Goal: Information Seeking & Learning: Compare options

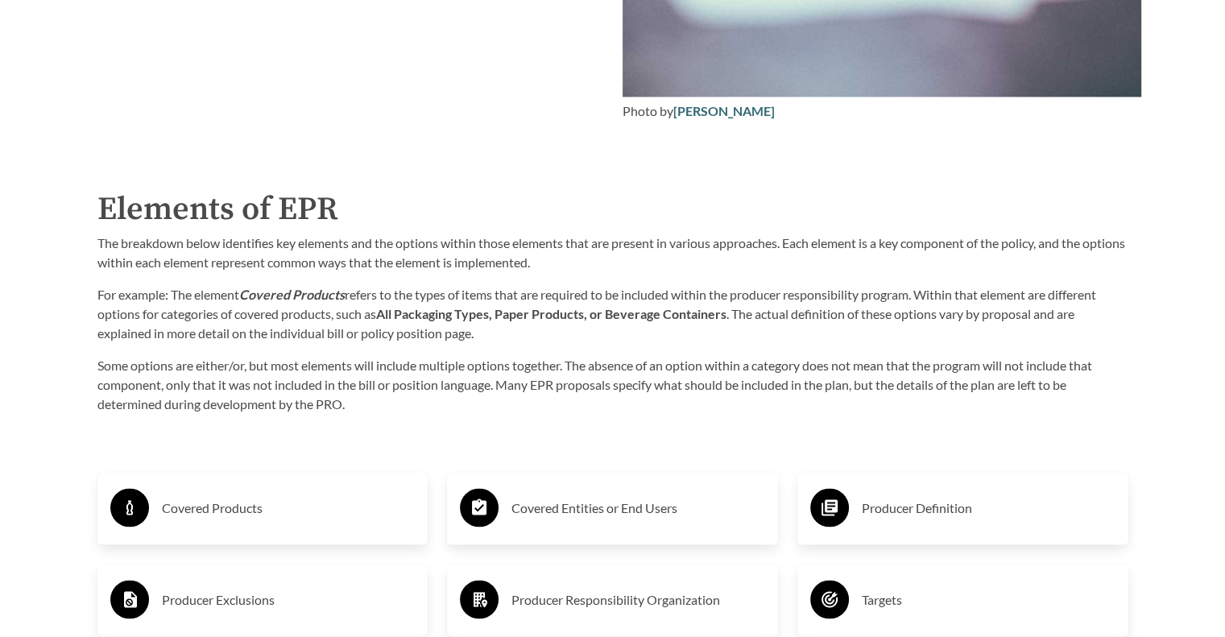
scroll to position [2415, 0]
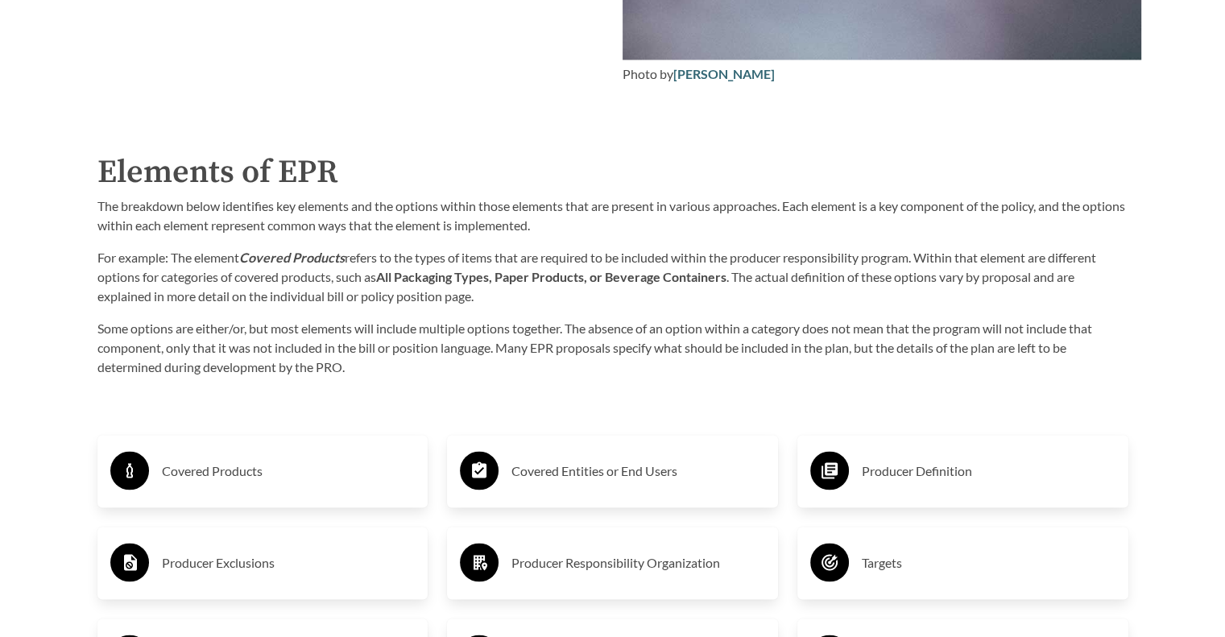
click at [304, 450] on div "Covered Products" at bounding box center [262, 471] width 305 height 47
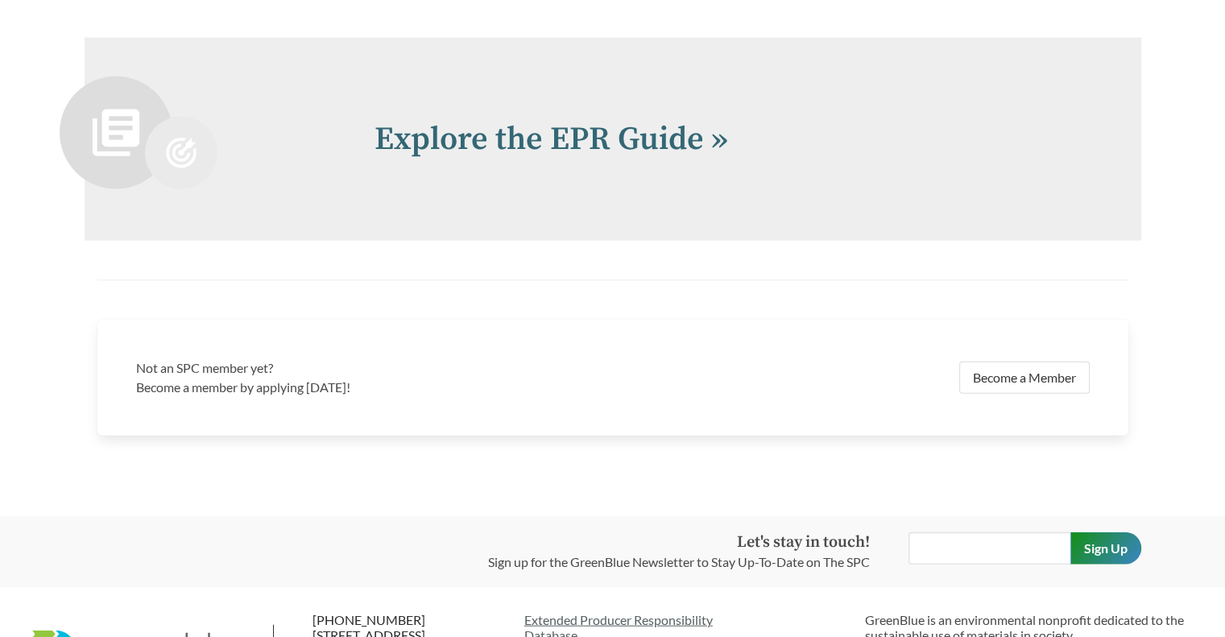
scroll to position [3704, 0]
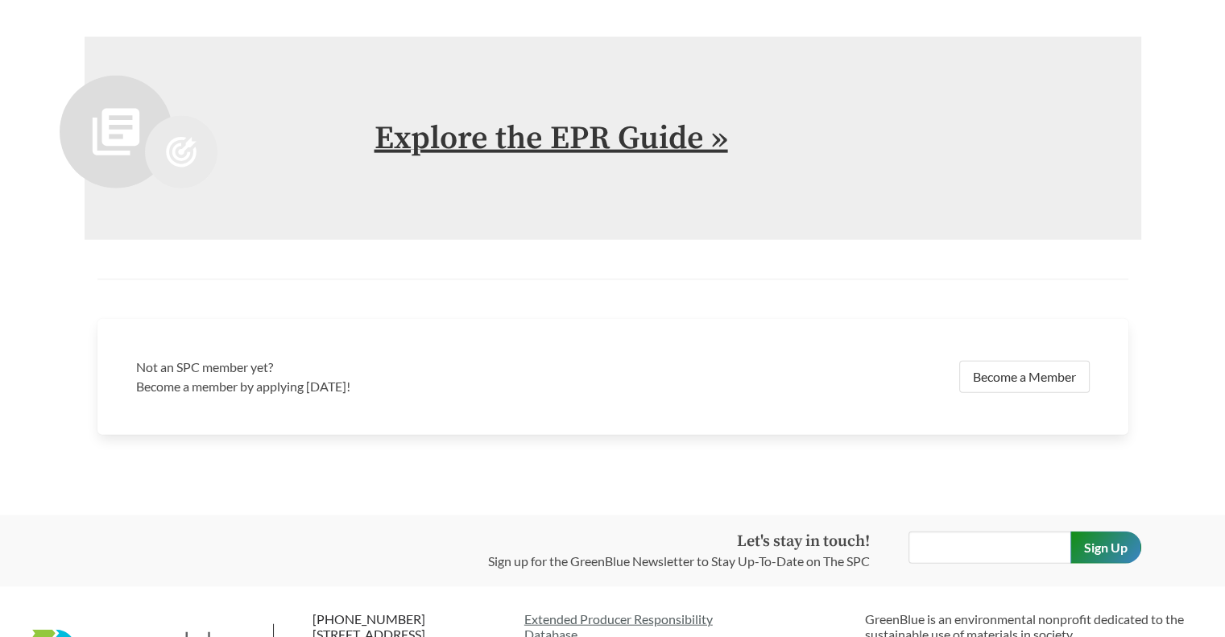
click at [465, 135] on link "Explore the EPR Guide »" at bounding box center [550, 138] width 353 height 40
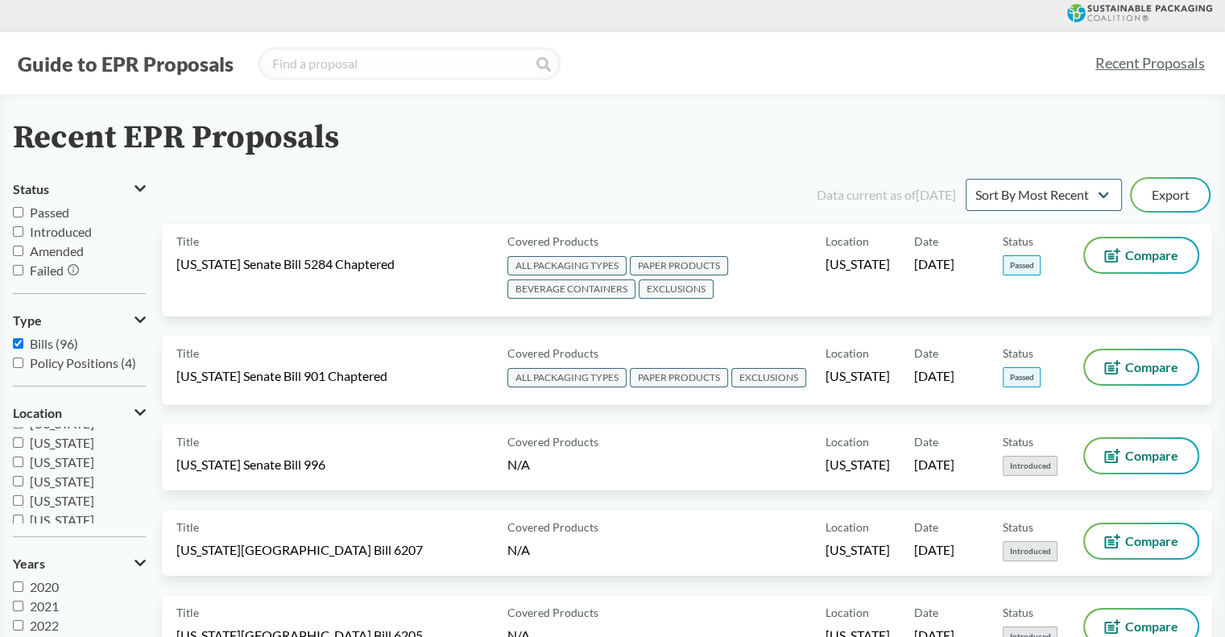
scroll to position [242, 0]
click at [80, 496] on span "[US_STATE]" at bounding box center [62, 503] width 64 height 15
click at [23, 498] on input "[US_STATE]" at bounding box center [18, 503] width 10 height 10
checkbox input "true"
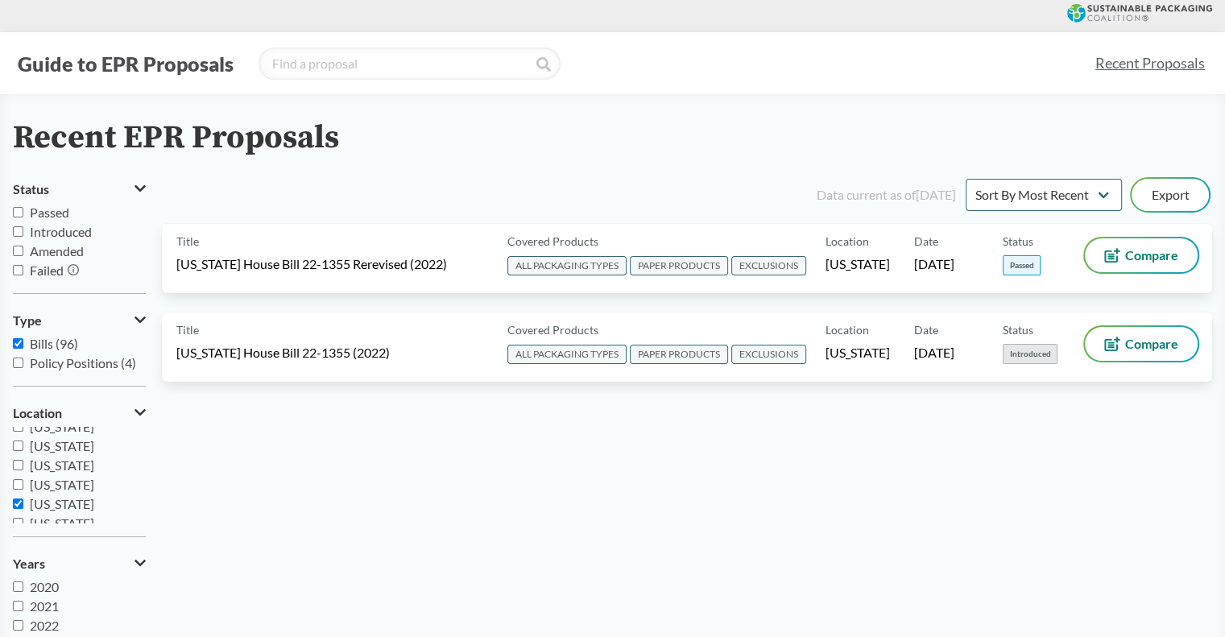
click at [73, 486] on span "[US_STATE]" at bounding box center [62, 484] width 64 height 15
click at [23, 486] on input "[US_STATE]" at bounding box center [18, 484] width 10 height 10
checkbox input "true"
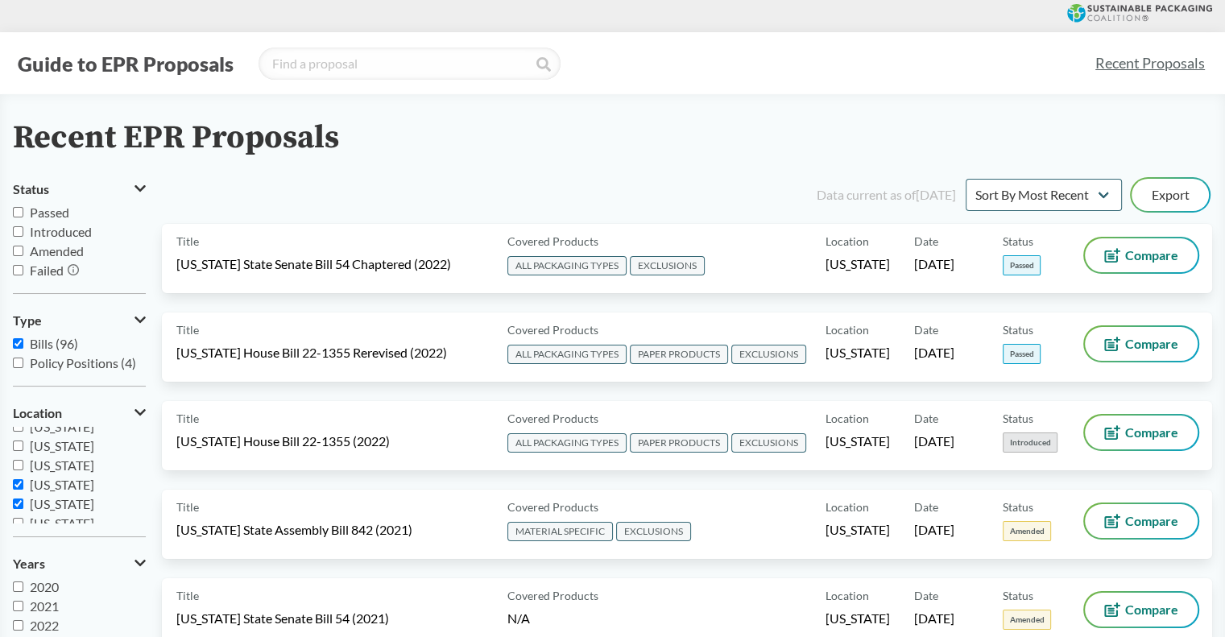
scroll to position [322, 0]
click at [61, 518] on span "[US_STATE]" at bounding box center [62, 519] width 64 height 15
click at [23, 518] on input "[US_STATE]" at bounding box center [18, 519] width 10 height 10
checkbox input "true"
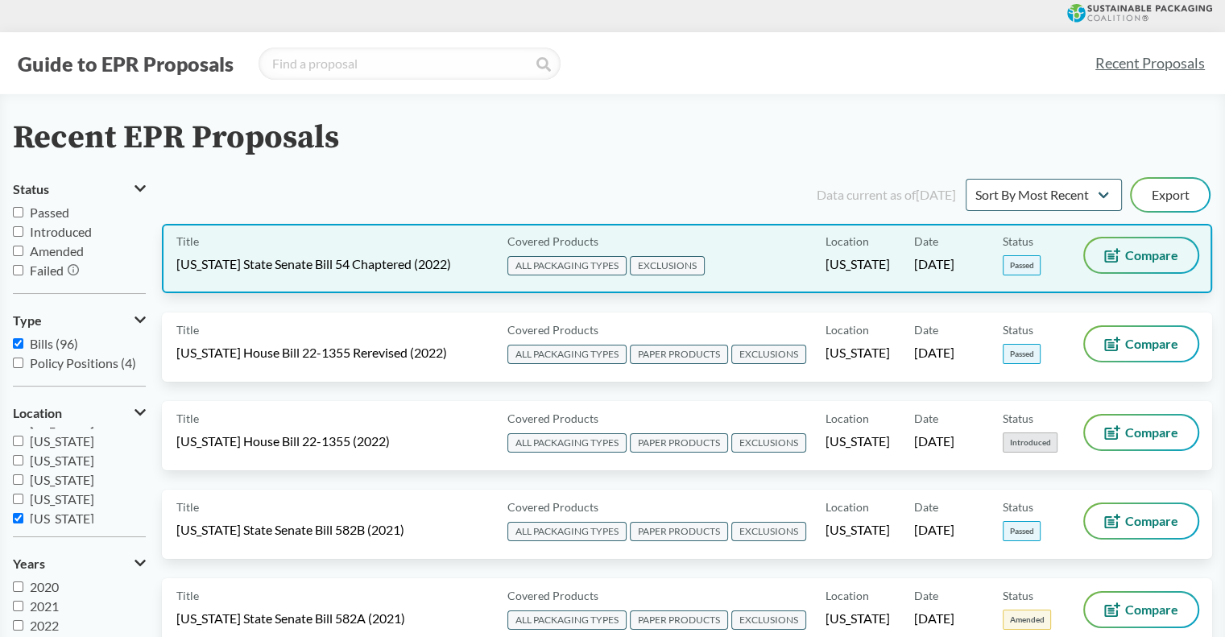
click at [1138, 266] on button "Compare" at bounding box center [1141, 255] width 113 height 34
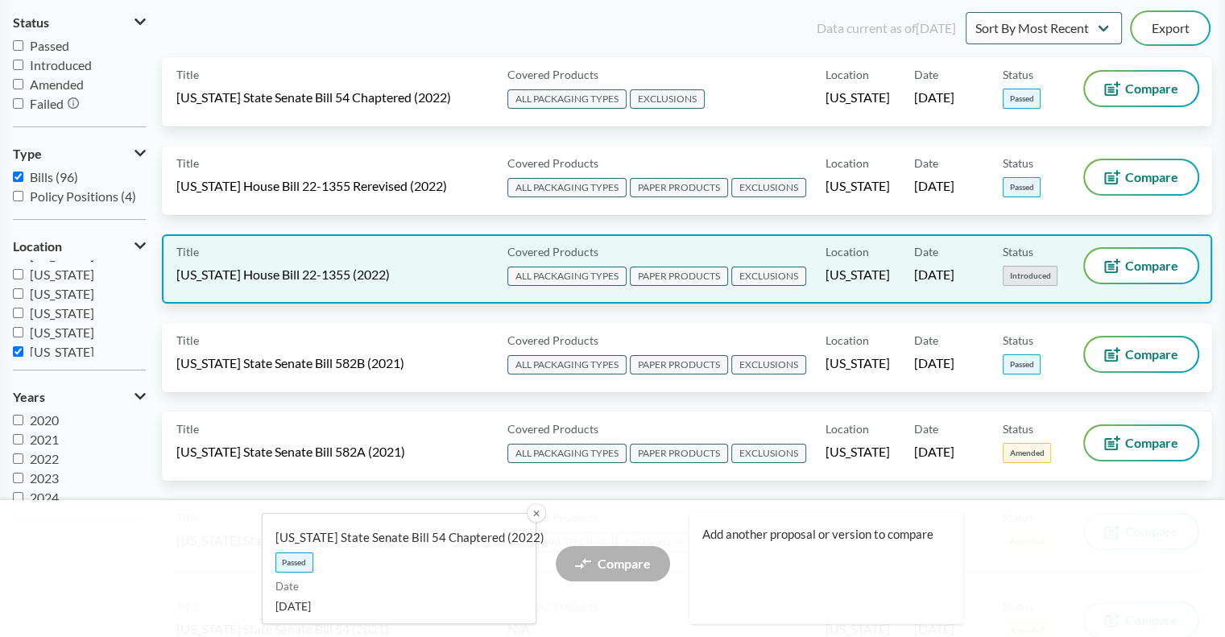
scroll to position [161, 0]
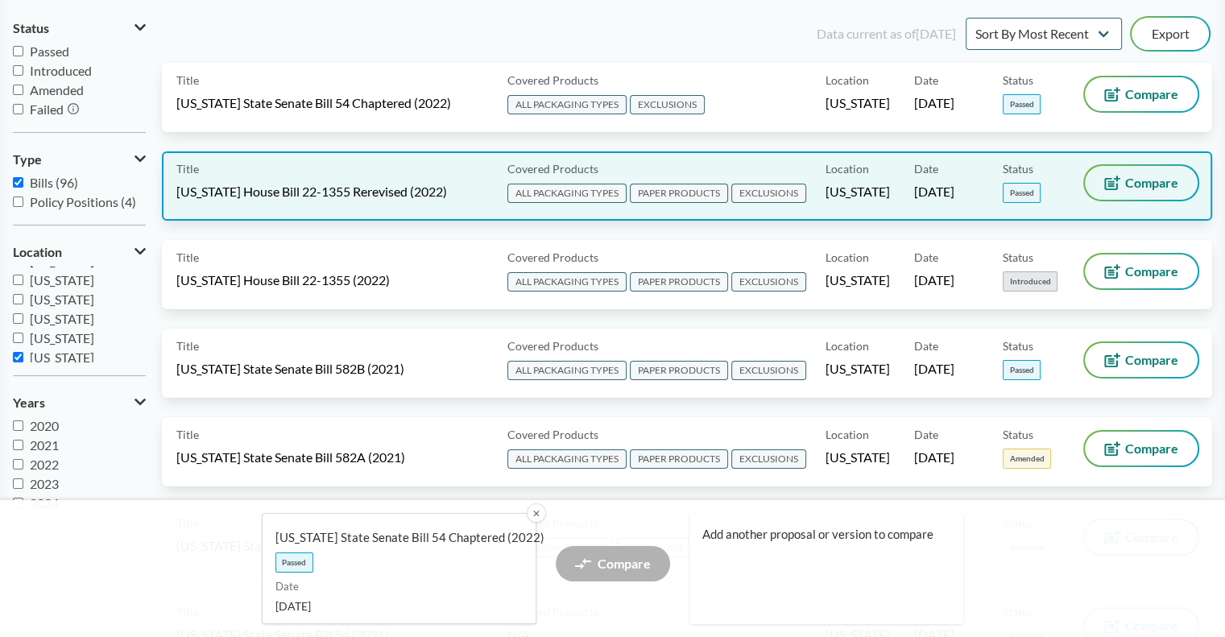
click at [1130, 185] on span "Compare" at bounding box center [1151, 182] width 53 height 13
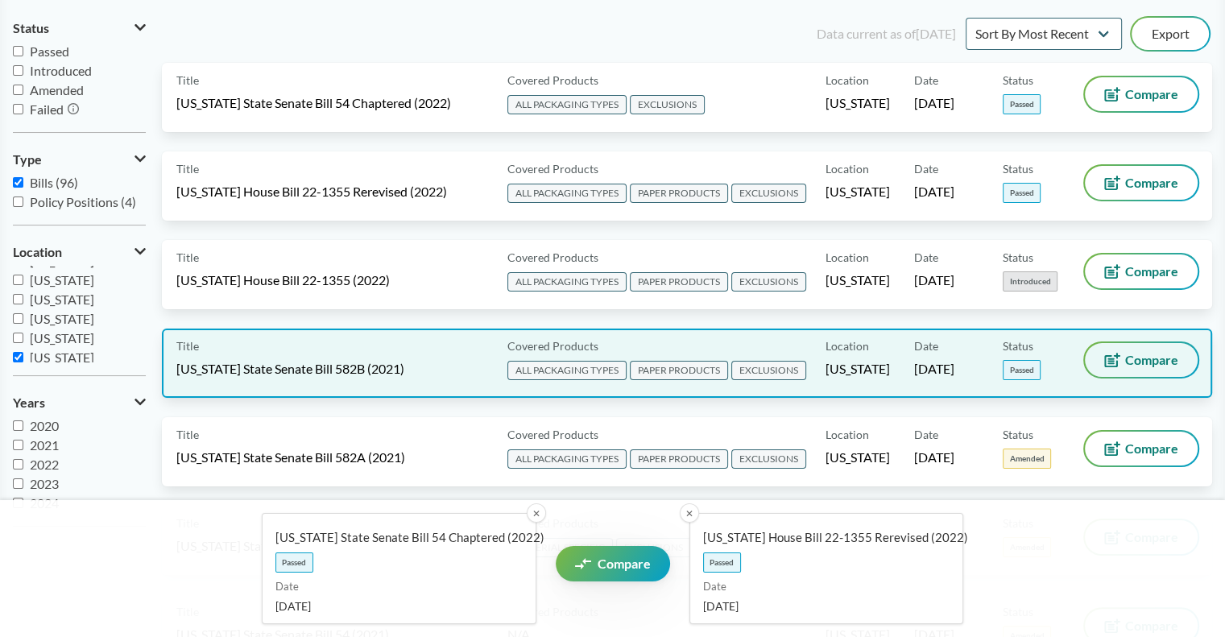
click at [1159, 356] on span "Compare" at bounding box center [1151, 359] width 53 height 13
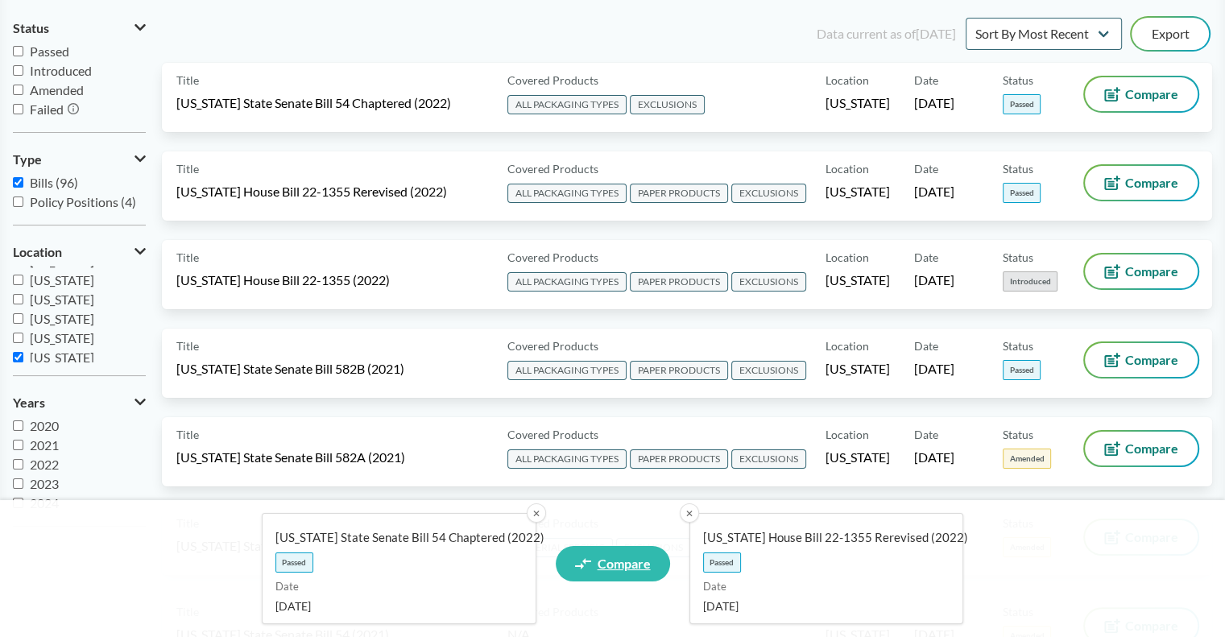
click at [612, 559] on span "Compare" at bounding box center [623, 563] width 53 height 13
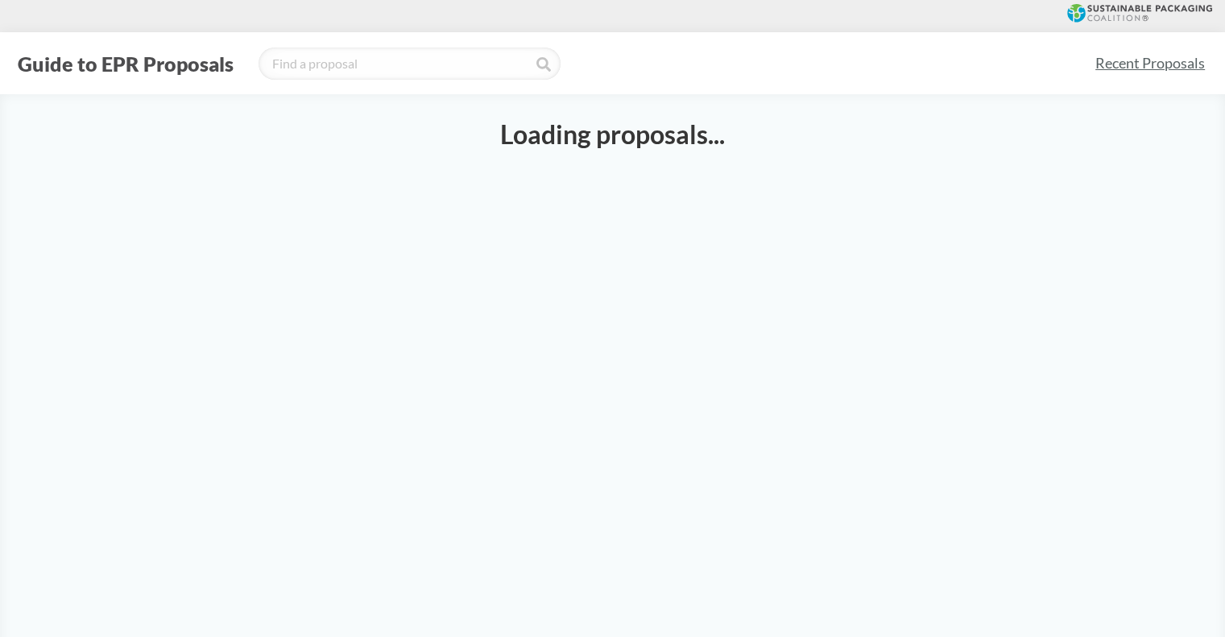
select select "SB54CH"
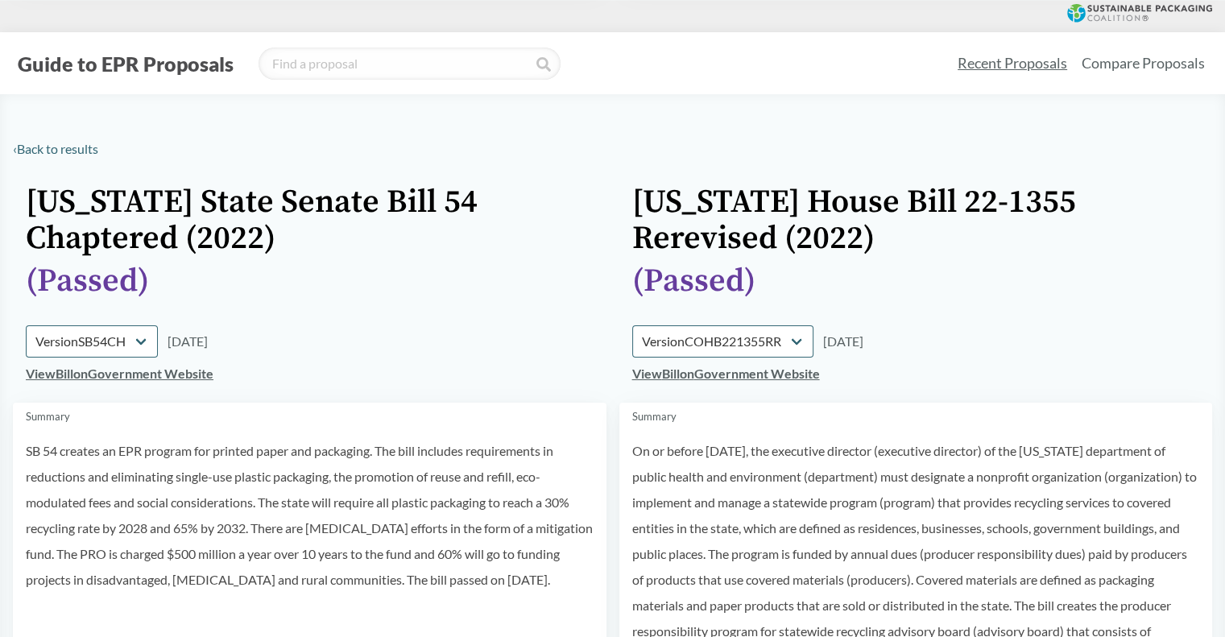
click at [191, 374] on link "View Bill on Government Website" at bounding box center [120, 373] width 188 height 15
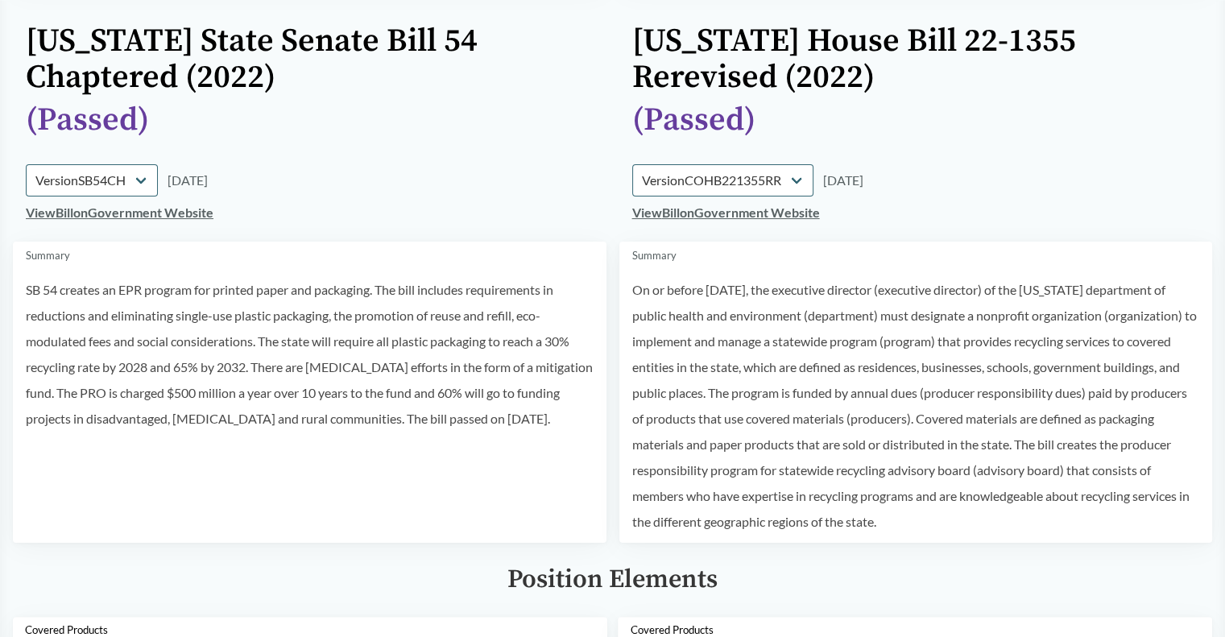
scroll to position [161, 0]
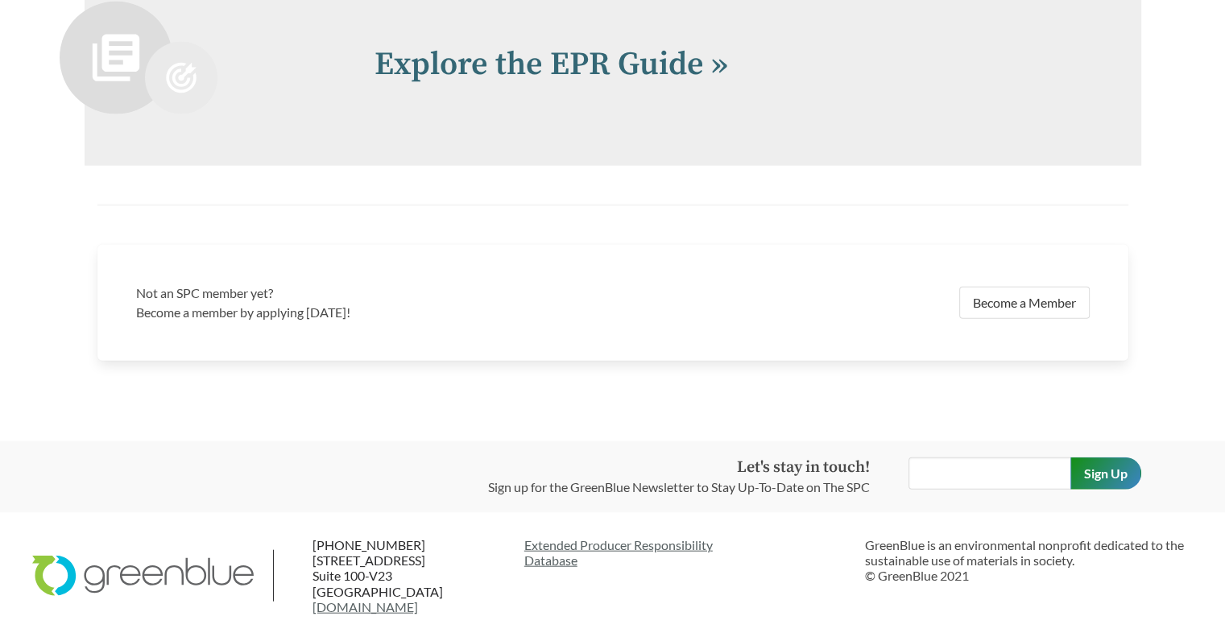
scroll to position [3539, 0]
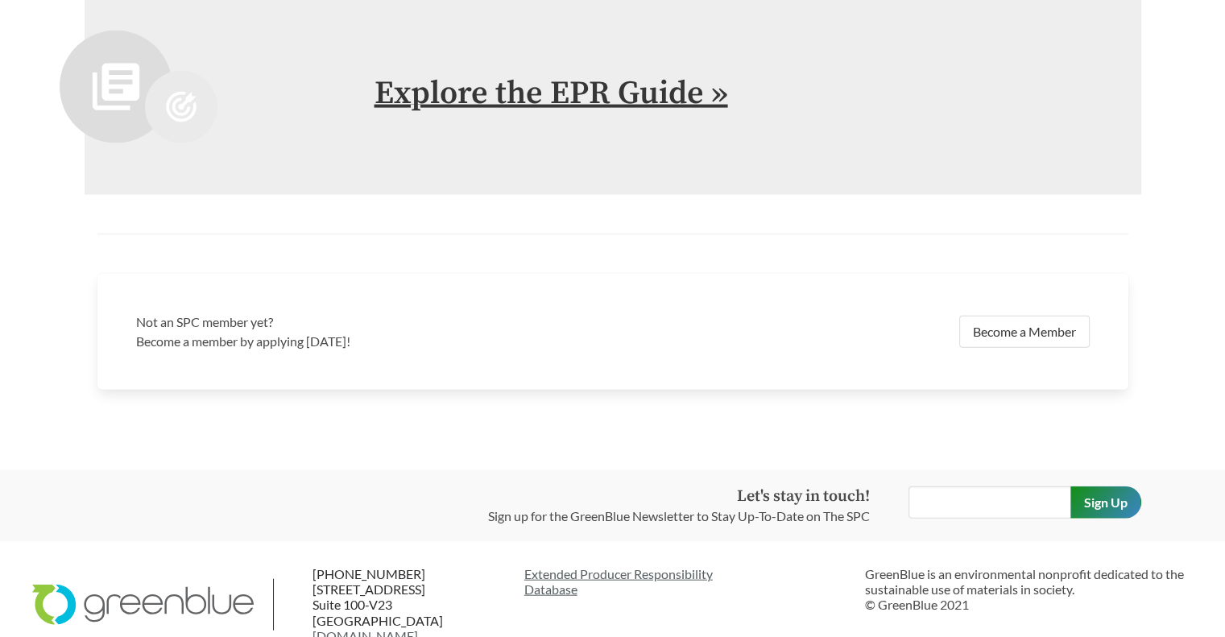
click at [533, 101] on link "Explore the EPR Guide »" at bounding box center [550, 93] width 353 height 40
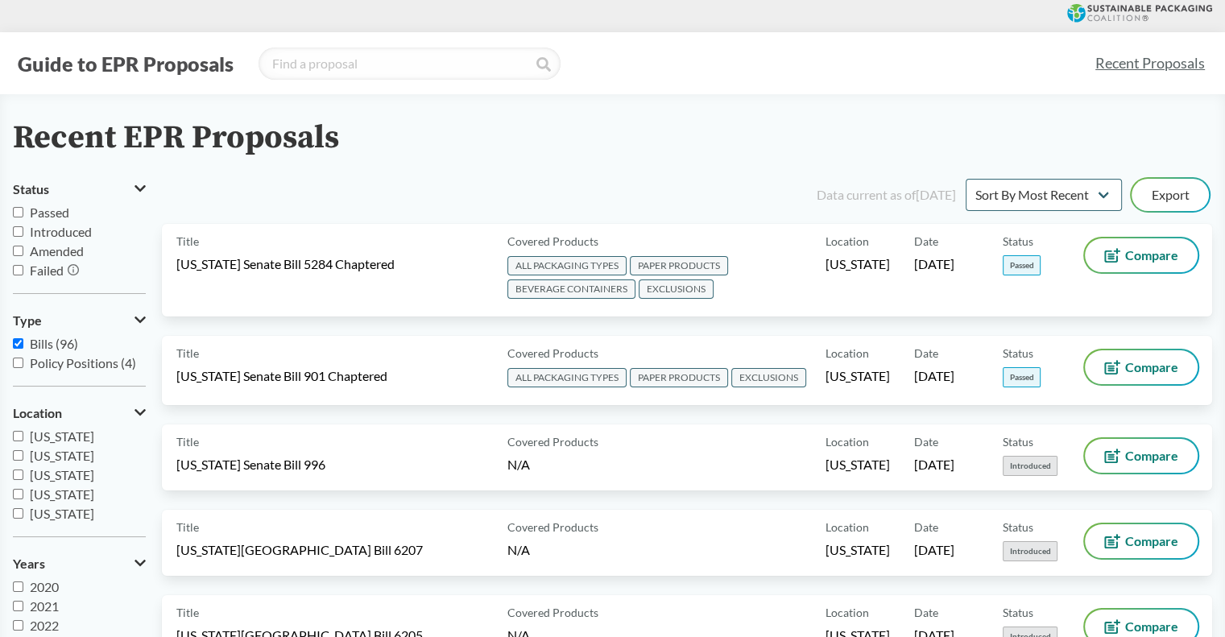
scroll to position [29, 0]
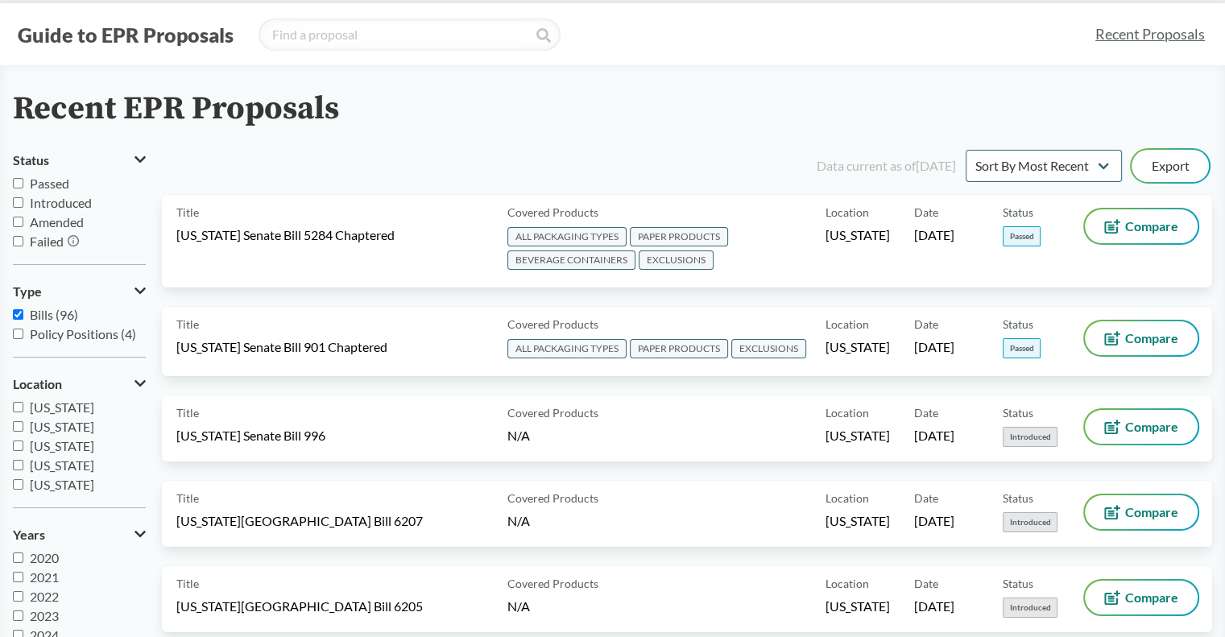
click at [52, 190] on span "Passed" at bounding box center [49, 183] width 39 height 15
click at [23, 188] on input "Passed" at bounding box center [18, 183] width 10 height 10
checkbox input "true"
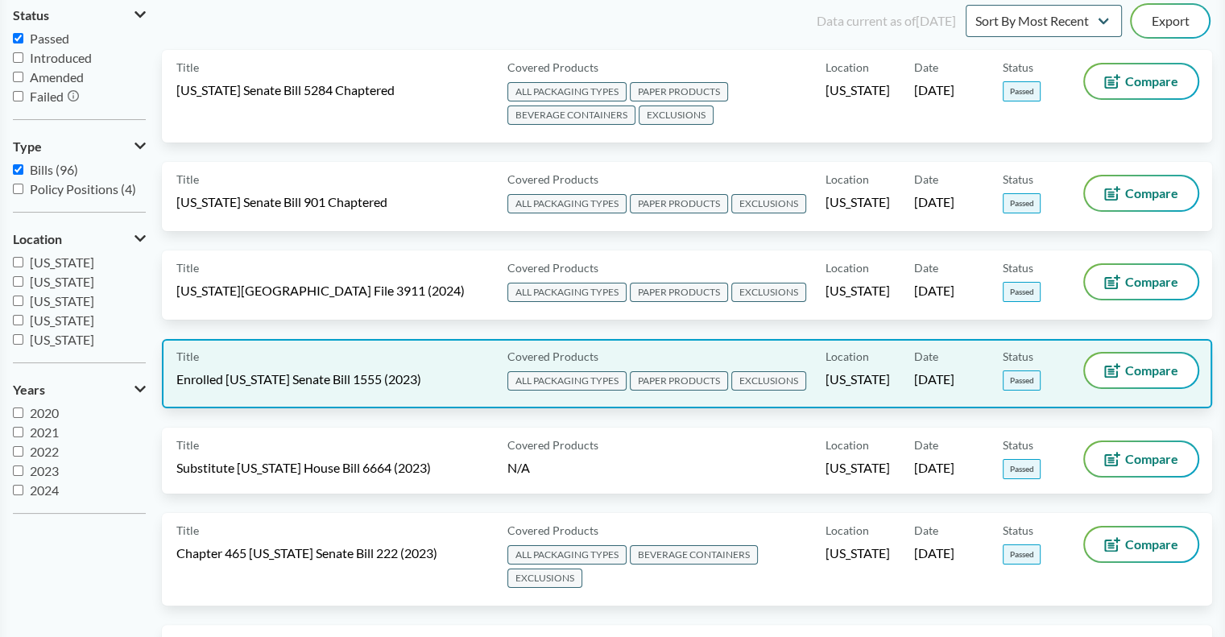
scroll to position [0, 0]
